Goal: Find specific page/section: Find specific page/section

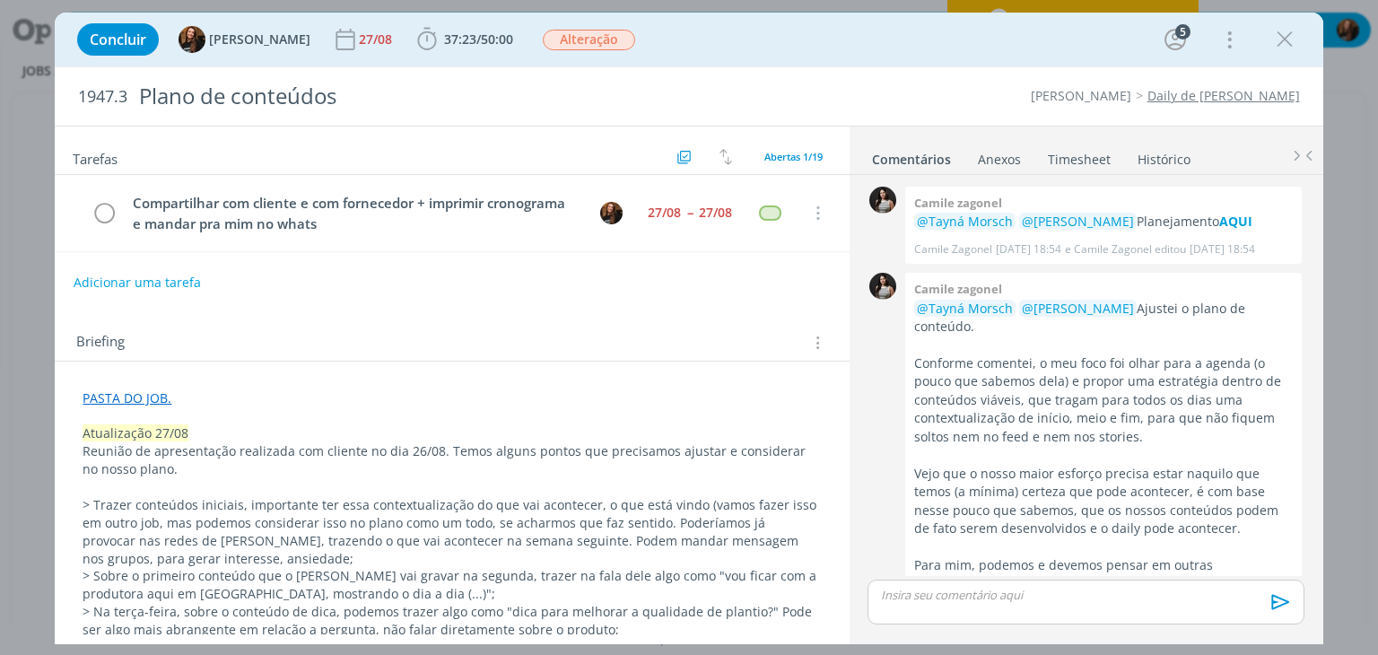
scroll to position [1363, 0]
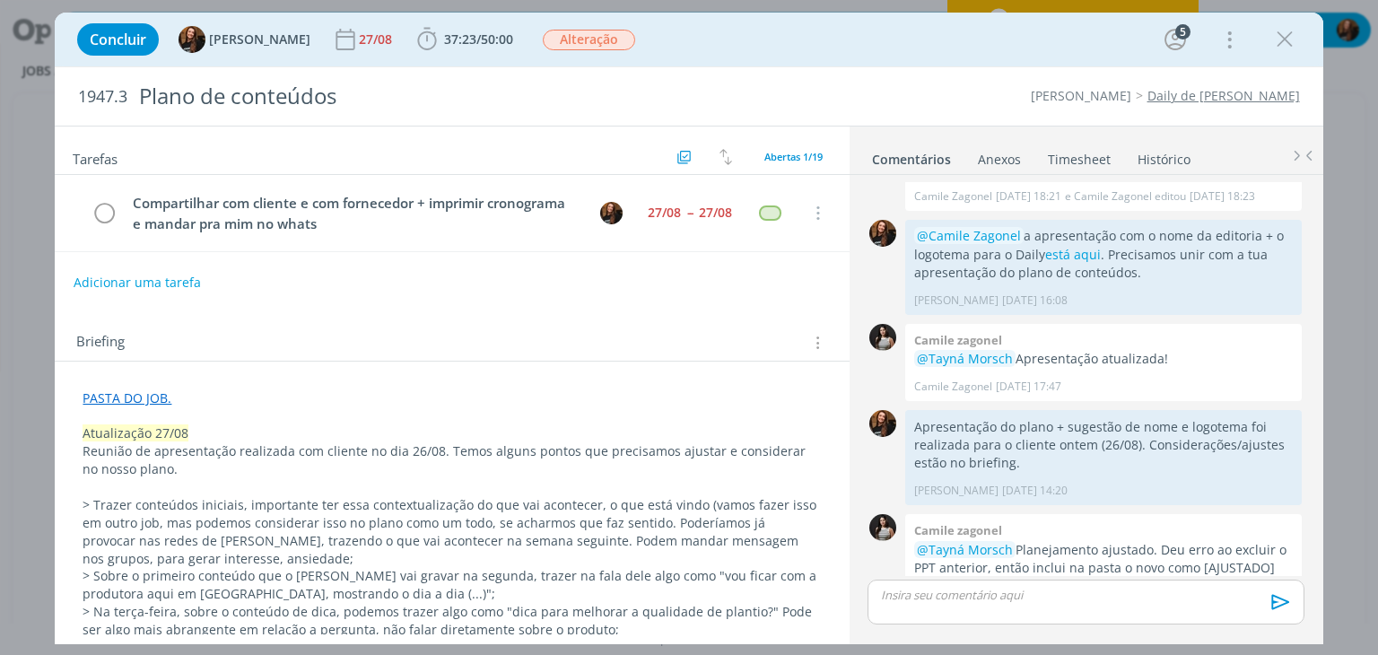
click at [155, 396] on link "PASTA DO JOB." at bounding box center [127, 397] width 89 height 17
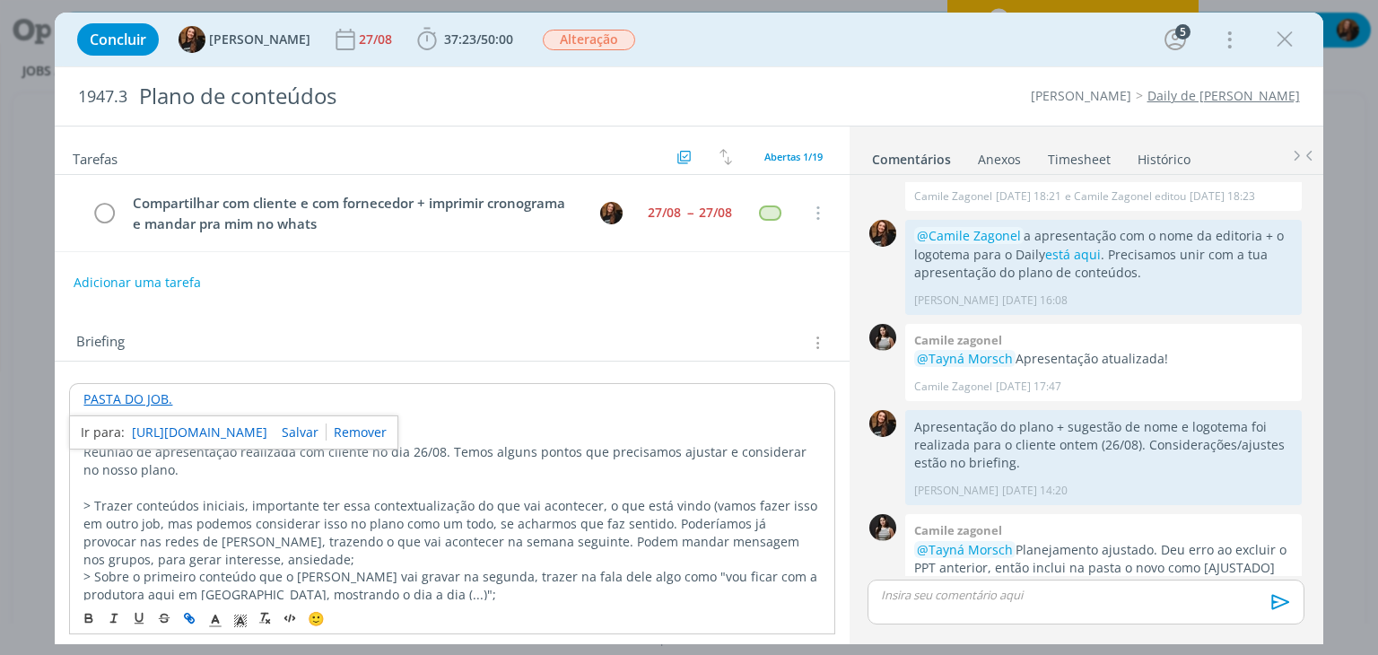
click at [215, 431] on link "https://sobeae.sharepoint.com/:f:/s/SOBEAE/EiZnGkz3H49DsX23m2UIM4sByrcysvxiWs4L…" at bounding box center [199, 432] width 135 height 23
